Goal: Task Accomplishment & Management: Manage account settings

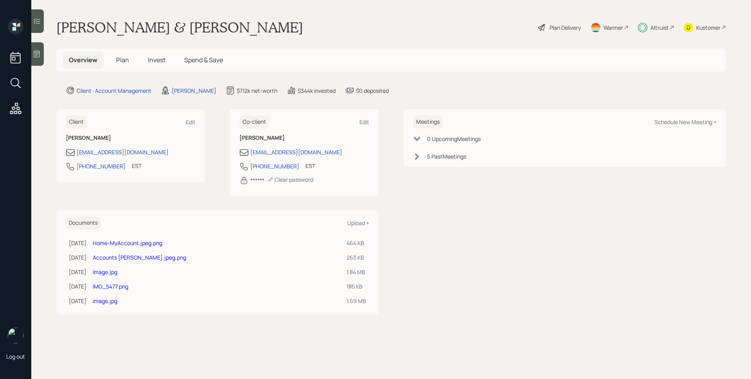
click at [154, 55] on h5 "Invest" at bounding box center [157, 60] width 30 height 17
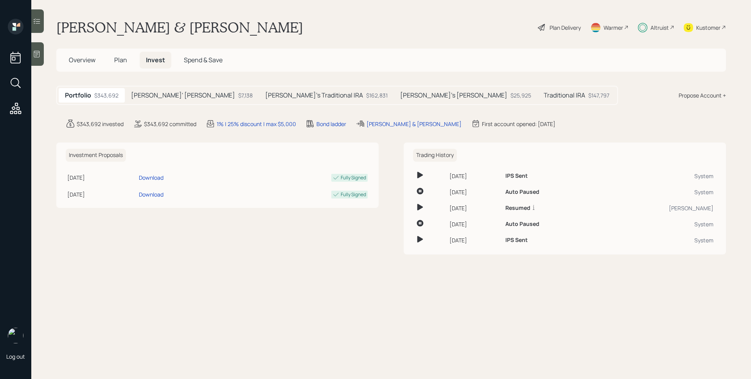
click at [265, 98] on h5 "[PERSON_NAME]'s Traditional IRA" at bounding box center [314, 95] width 98 height 7
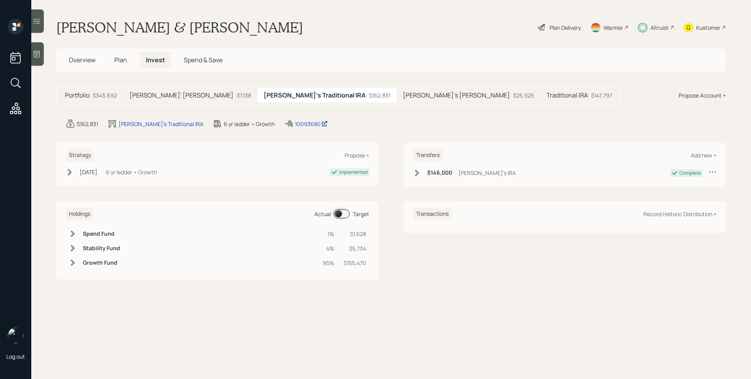
click at [338, 215] on span at bounding box center [342, 213] width 16 height 9
click at [655, 22] on div "Altruist" at bounding box center [656, 27] width 36 height 17
